Goal: Check status: Check status

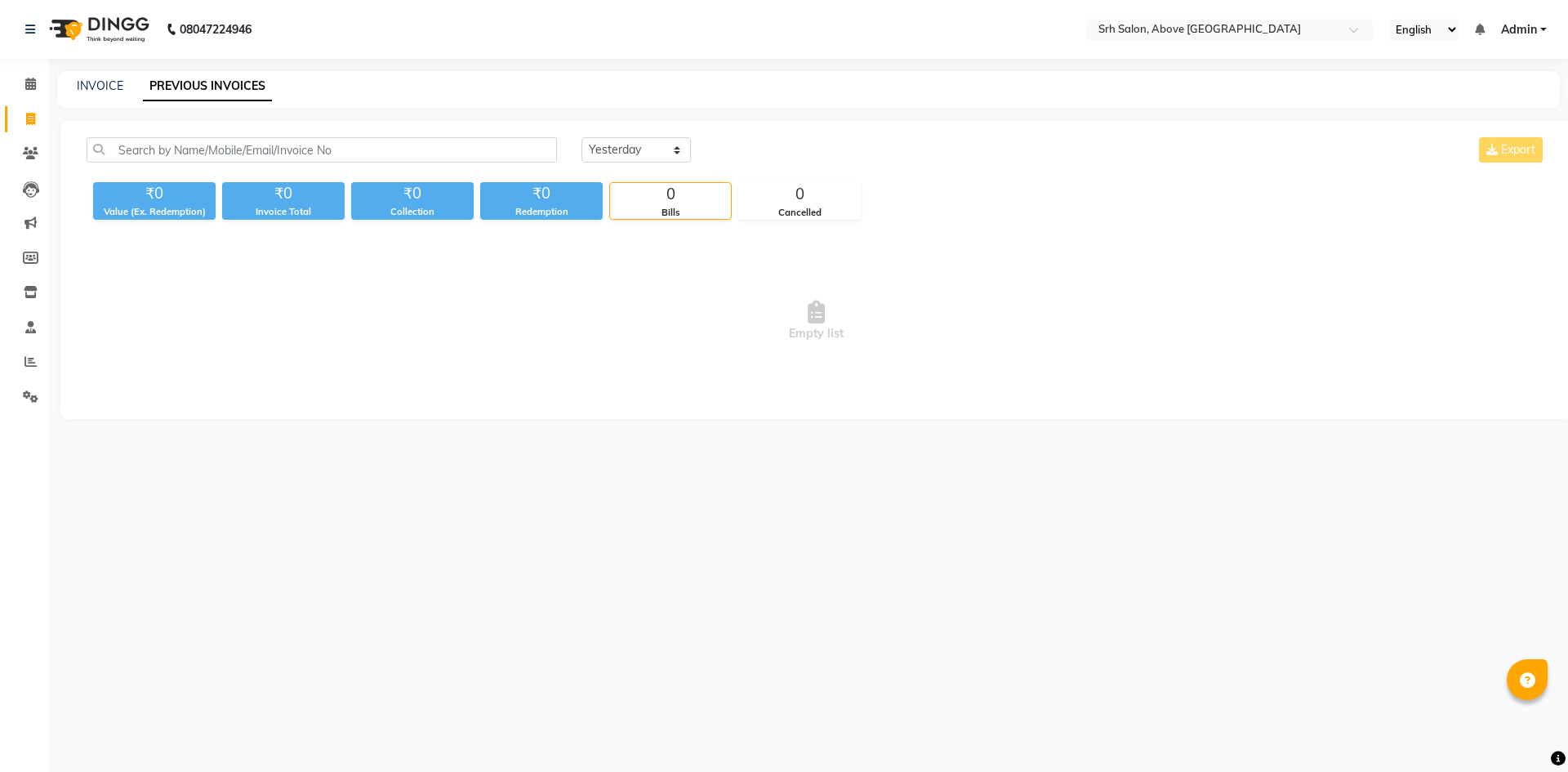
select select "yesterday"
click at [1182, 39] on ng-select "Select Location × Srh Salon, Above [GEOGRAPHIC_DATA]" at bounding box center [1230, 30] width 286 height 22
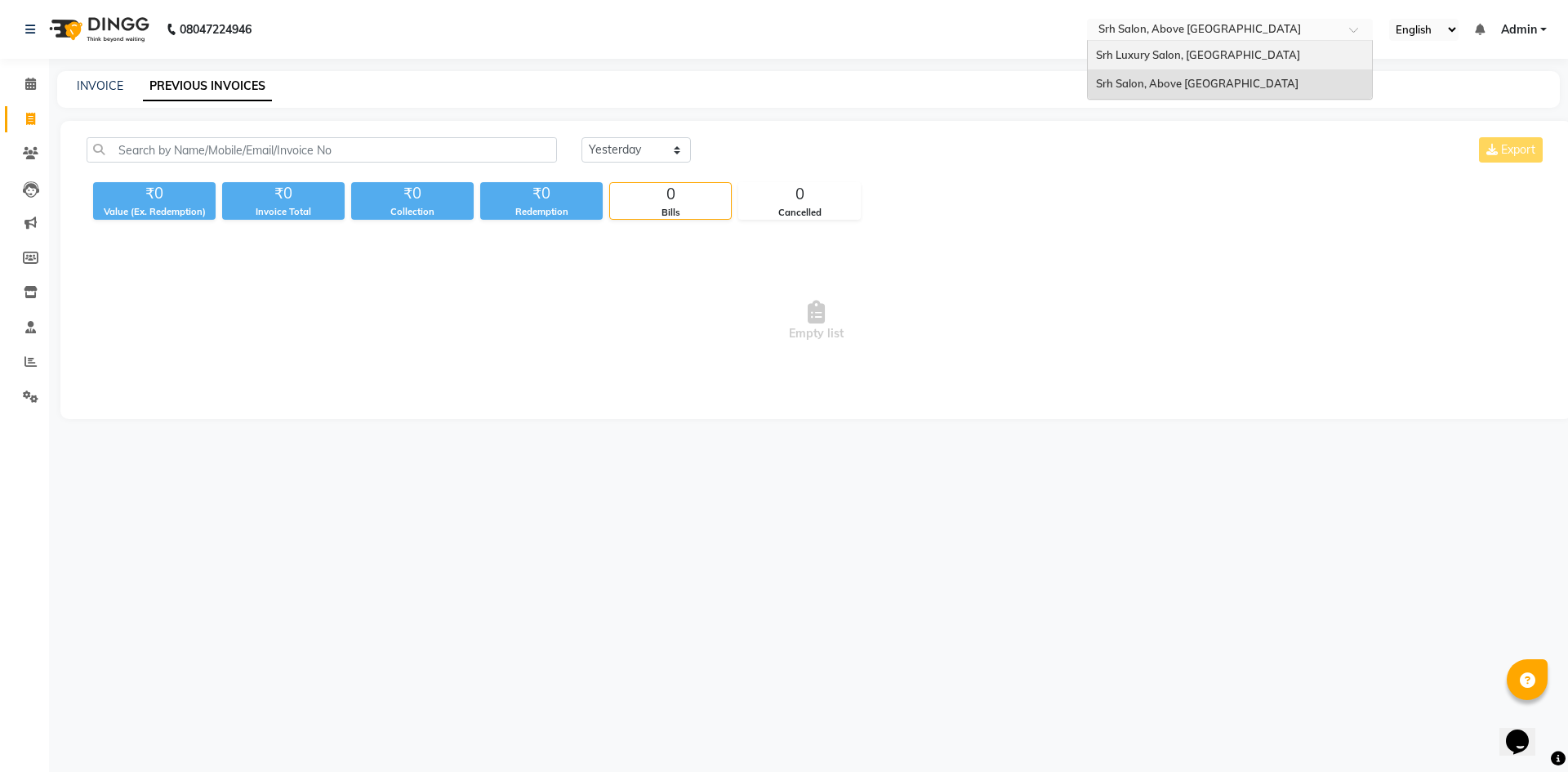
click at [1185, 55] on span "Srh Luxury Salon, [GEOGRAPHIC_DATA]" at bounding box center [1198, 55] width 204 height 13
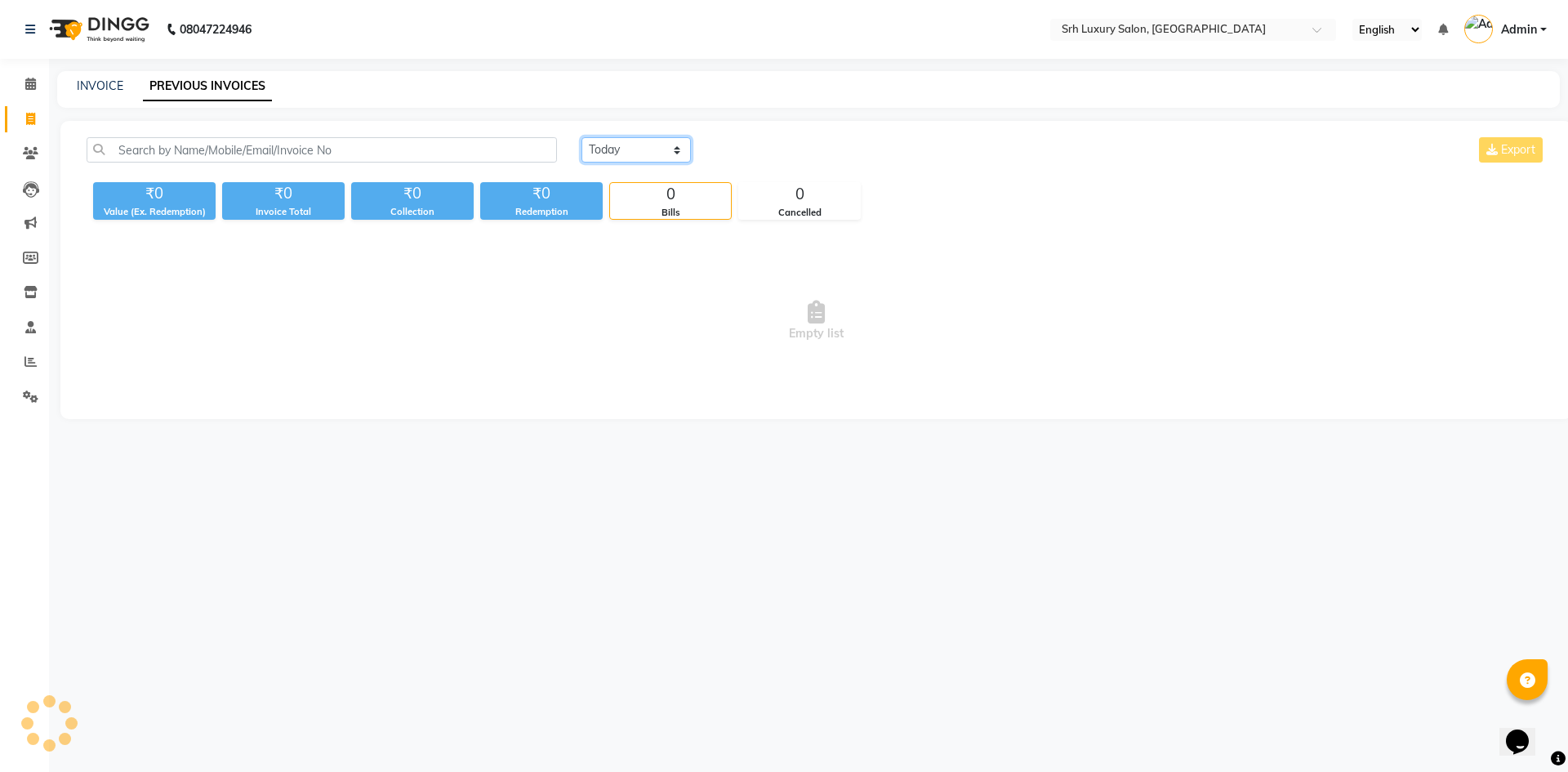
drag, startPoint x: 0, startPoint y: 0, endPoint x: 671, endPoint y: 150, distance: 687.6
click at [671, 150] on select "[DATE] [DATE] Custom Range" at bounding box center [636, 150] width 109 height 26
click at [582, 137] on select "[DATE] [DATE] Custom Range" at bounding box center [636, 150] width 109 height 26
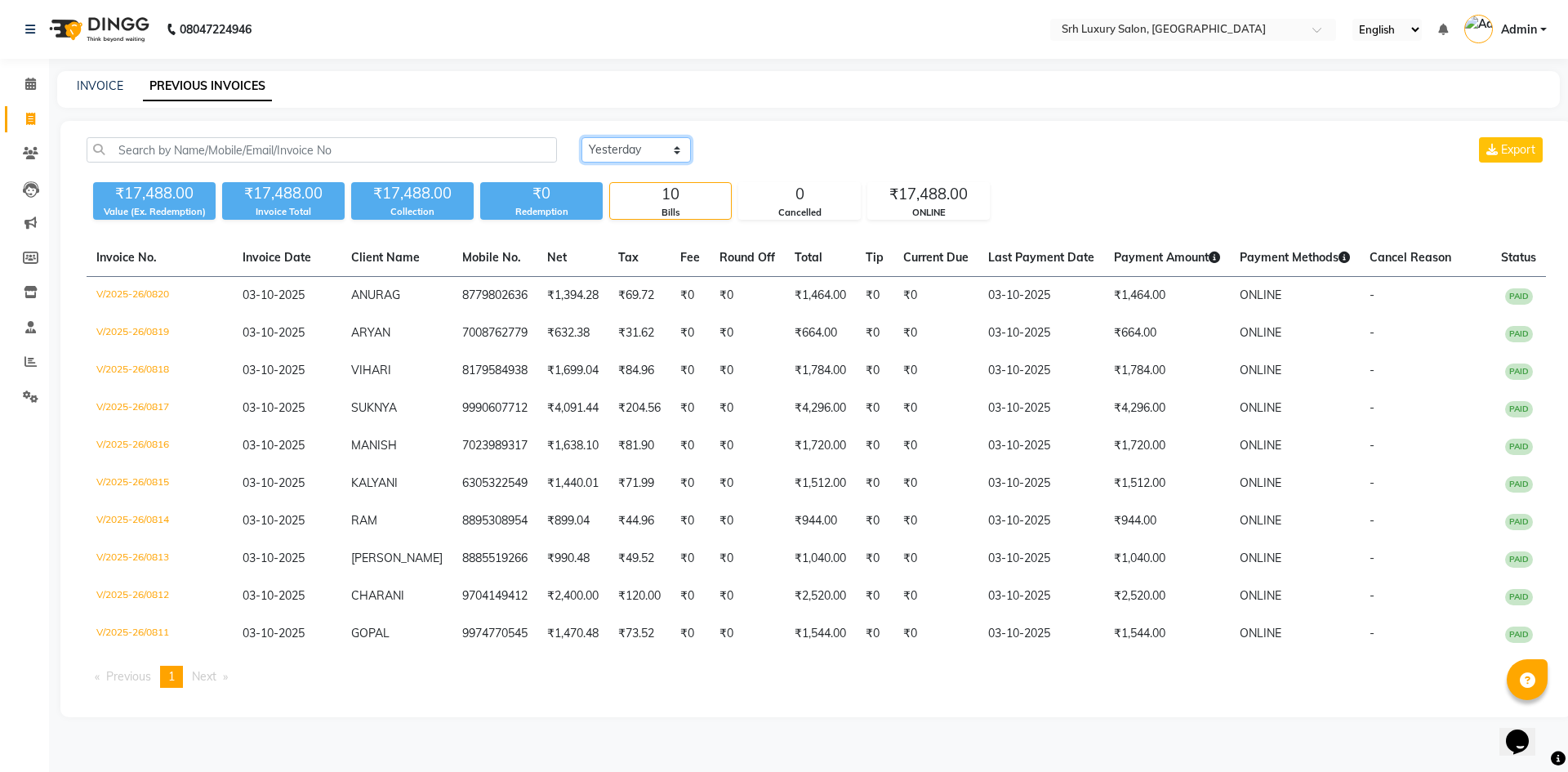
click at [660, 151] on select "[DATE] [DATE] Custom Range" at bounding box center [636, 150] width 109 height 26
select select "range"
click at [582, 137] on select "[DATE] [DATE] Custom Range" at bounding box center [636, 150] width 109 height 26
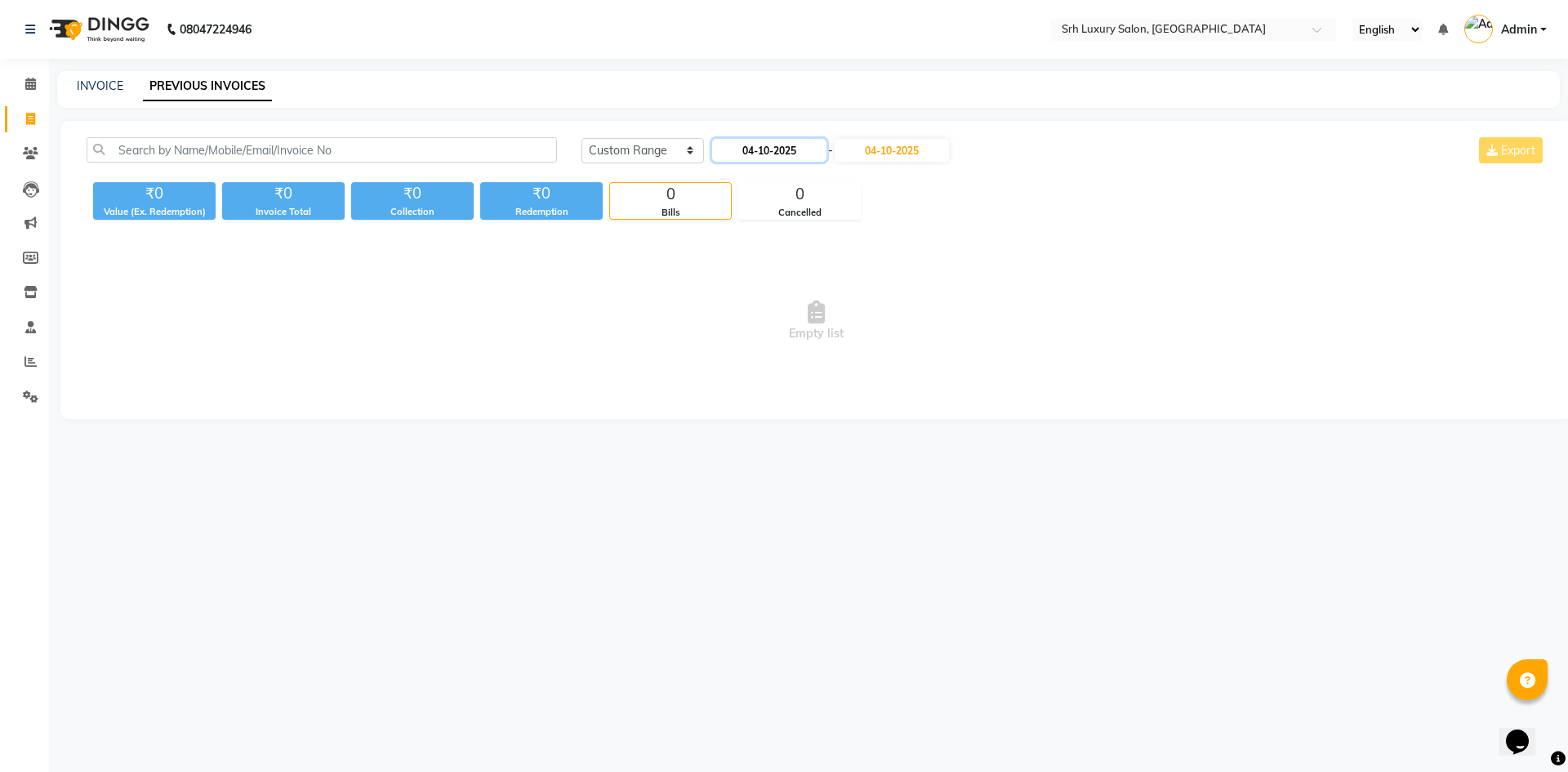
drag, startPoint x: 739, startPoint y: 149, endPoint x: 759, endPoint y: 151, distance: 20.1
click at [745, 152] on input "04-10-2025" at bounding box center [770, 150] width 114 height 23
select select "10"
select select "2025"
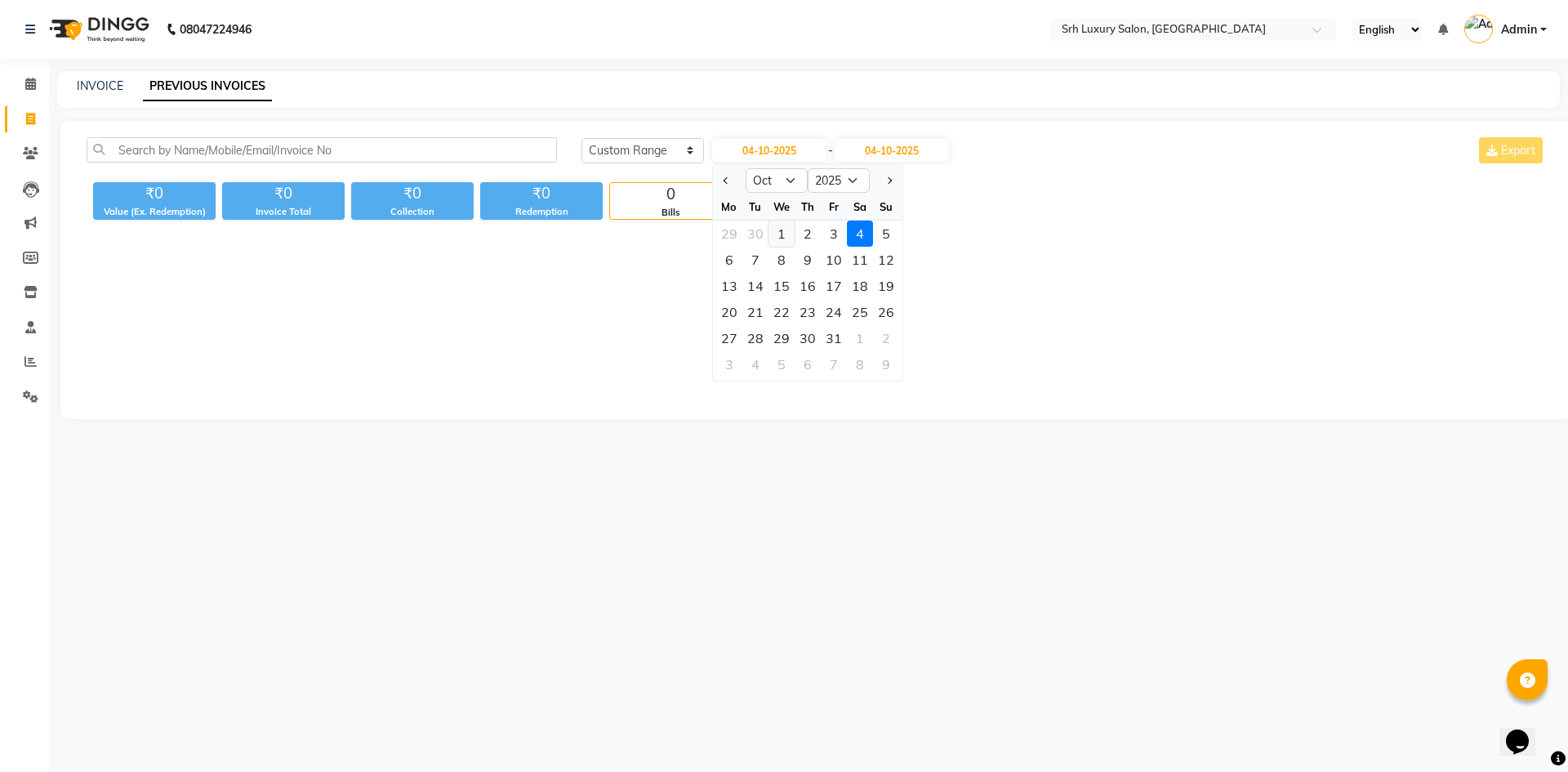
click at [781, 232] on div "1" at bounding box center [782, 234] width 26 height 26
type input "01-10-2025"
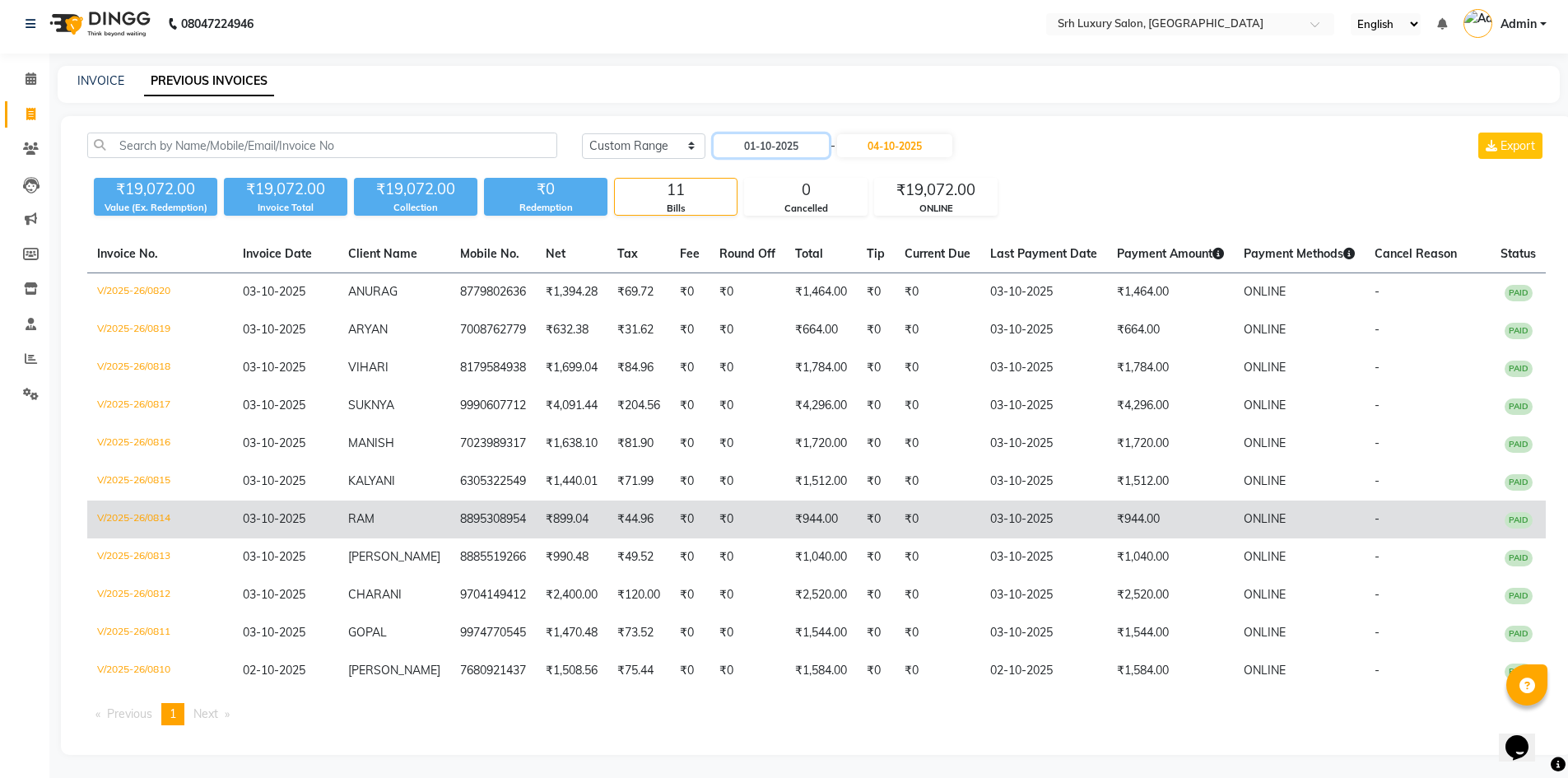
scroll to position [7, 0]
